Goal: Task Accomplishment & Management: Manage account settings

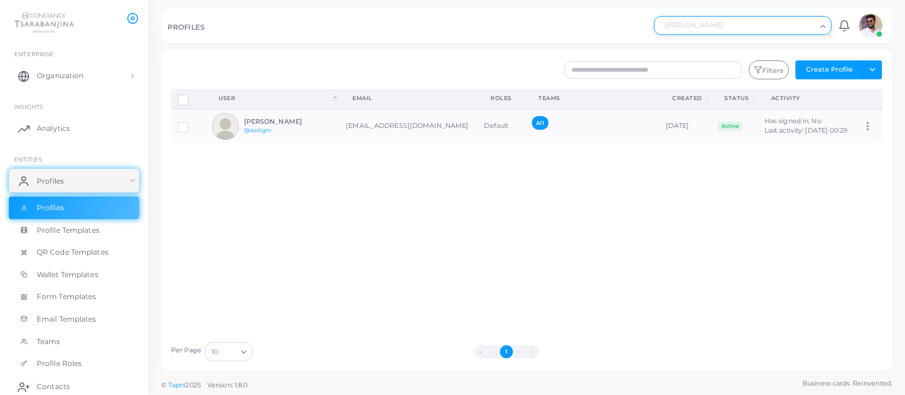
click at [673, 33] on div "[PERSON_NAME] Loading..." at bounding box center [743, 25] width 178 height 19
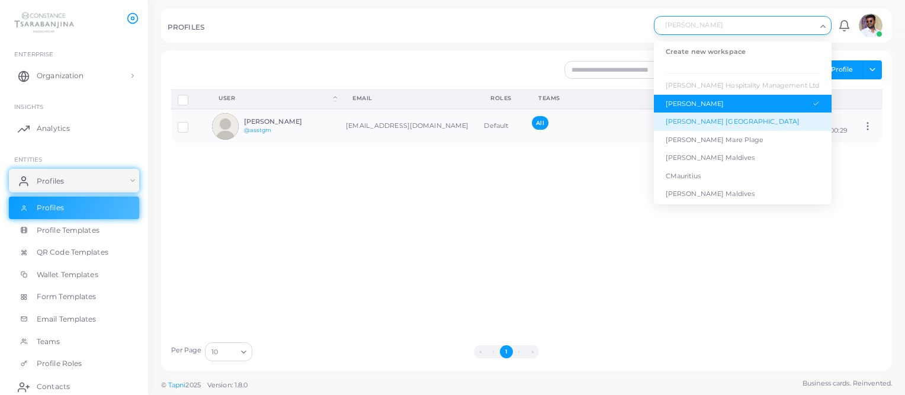
click at [718, 121] on div "[PERSON_NAME] [GEOGRAPHIC_DATA]" at bounding box center [743, 122] width 154 height 10
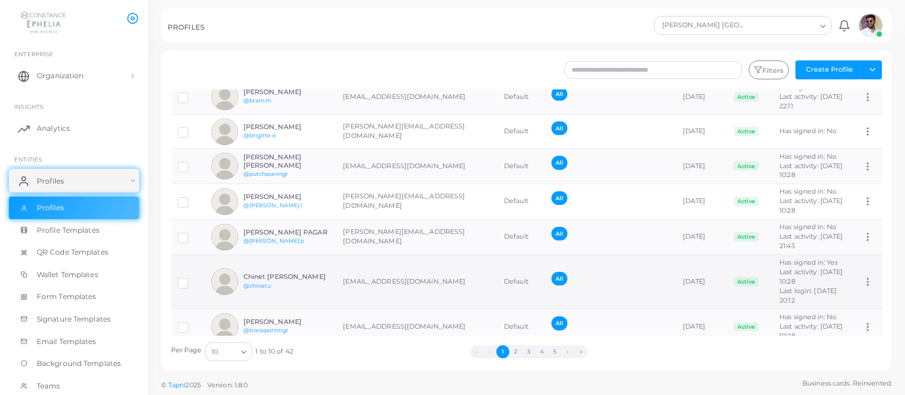
scroll to position [164, 0]
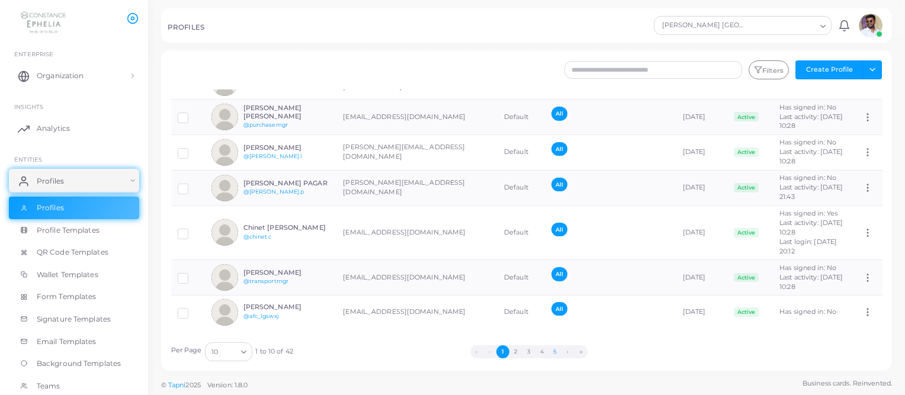
click at [555, 348] on button "5" at bounding box center [555, 351] width 13 height 13
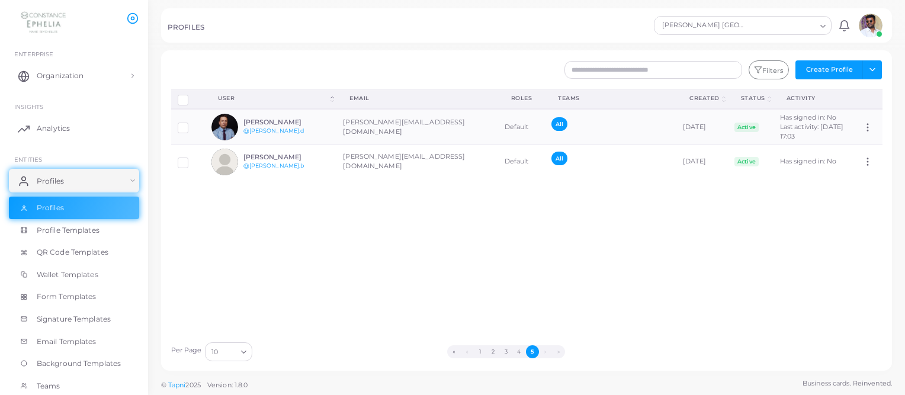
click at [235, 357] on div "10 Loading..." at bounding box center [228, 351] width 47 height 19
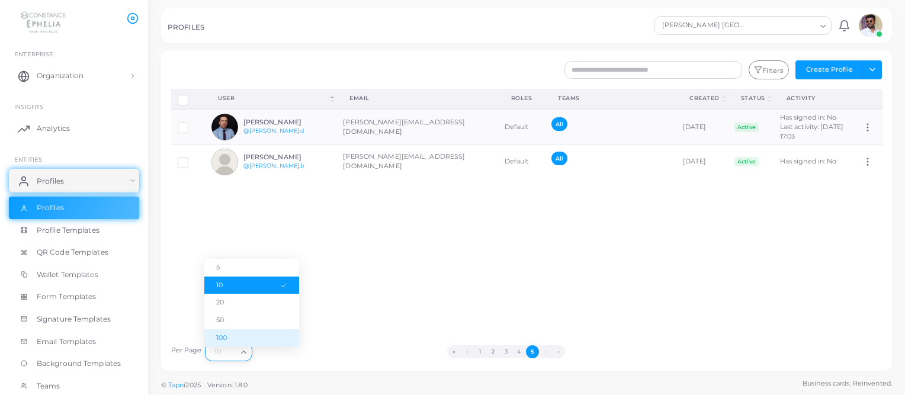
click at [245, 341] on li "100" at bounding box center [251, 338] width 95 height 18
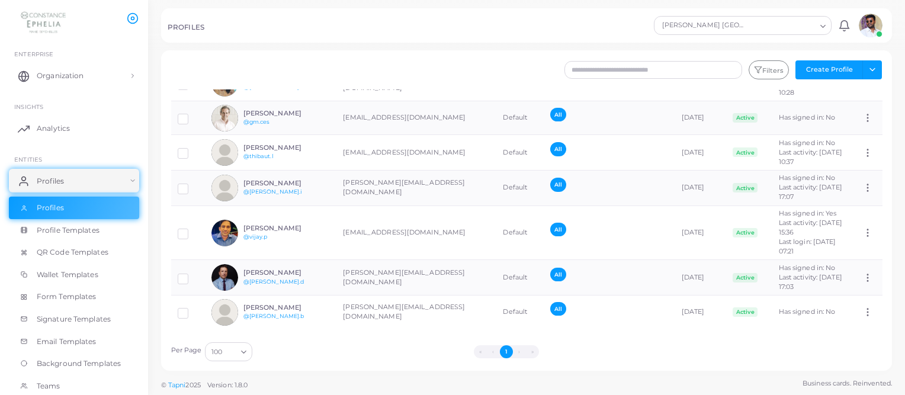
scroll to position [1636, 0]
click at [584, 23] on div "PROFILES" at bounding box center [409, 29] width 483 height 12
click at [32, 19] on img at bounding box center [44, 22] width 66 height 22
click at [872, 34] on img at bounding box center [871, 26] width 24 height 24
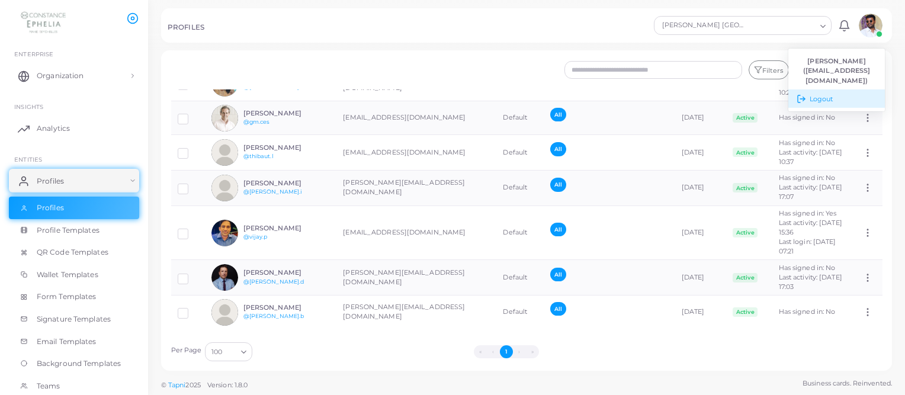
click at [838, 103] on link "Logout" at bounding box center [837, 98] width 97 height 18
